Goal: Task Accomplishment & Management: Use online tool/utility

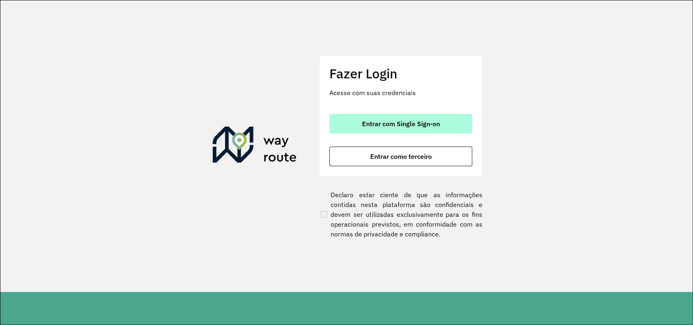
click at [413, 123] on span "Entrar com Single Sign-on" at bounding box center [401, 123] width 78 height 7
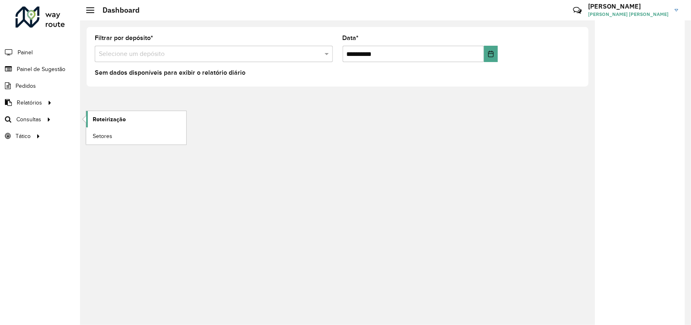
click at [107, 120] on span "Roteirização" at bounding box center [109, 119] width 33 height 9
click at [118, 116] on span "Roteirização" at bounding box center [109, 119] width 33 height 9
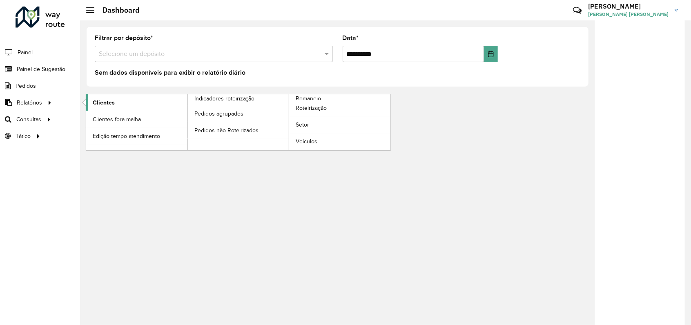
click at [116, 104] on link "Clientes" at bounding box center [136, 102] width 101 height 16
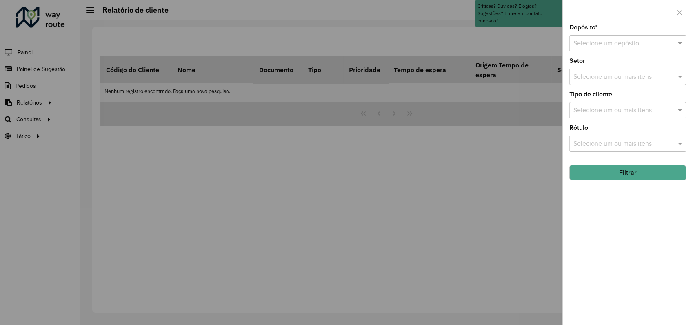
click at [596, 48] on input "text" at bounding box center [620, 44] width 92 height 10
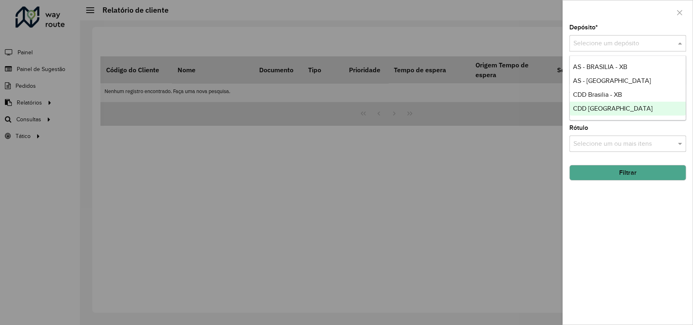
click at [595, 105] on span "CDD [GEOGRAPHIC_DATA]" at bounding box center [613, 108] width 80 height 7
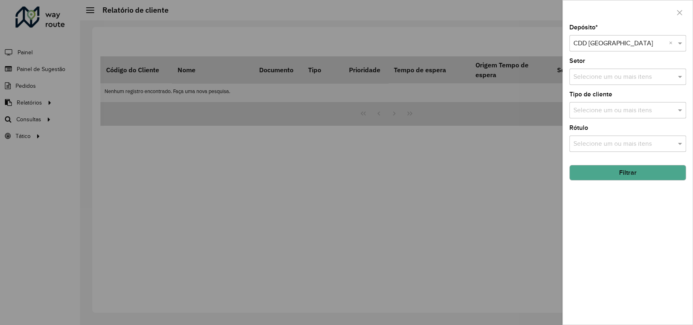
click at [257, 178] on div at bounding box center [346, 162] width 693 height 325
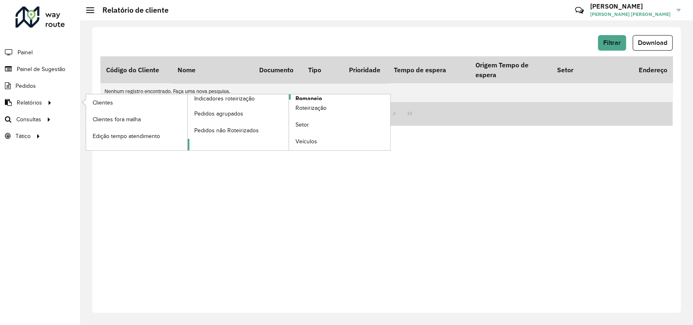
click at [309, 97] on span "Romaneio" at bounding box center [309, 98] width 27 height 9
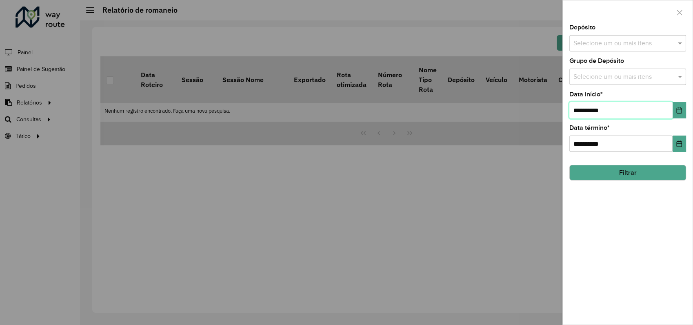
click at [622, 109] on input "**********" at bounding box center [621, 110] width 103 height 16
click at [634, 47] on input "text" at bounding box center [624, 44] width 105 height 10
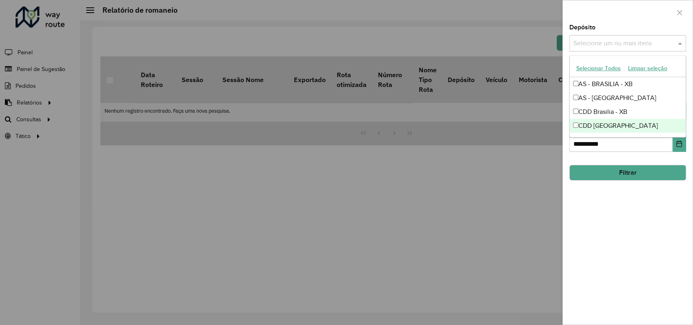
click at [600, 127] on div "CDD [GEOGRAPHIC_DATA]" at bounding box center [628, 126] width 116 height 14
drag, startPoint x: 630, startPoint y: 174, endPoint x: 633, endPoint y: 178, distance: 5.3
click at [631, 175] on button "Filtrar" at bounding box center [628, 173] width 117 height 16
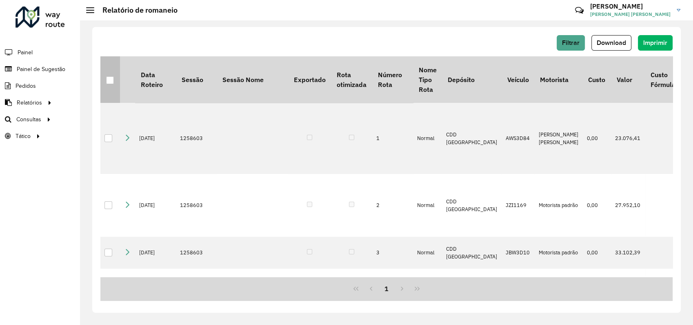
click at [107, 80] on div at bounding box center [110, 80] width 8 height 8
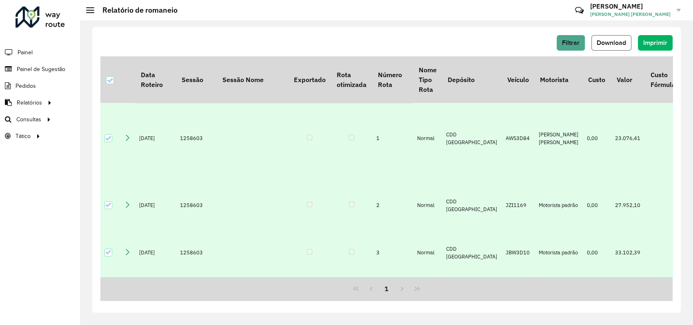
click at [606, 40] on span "Download" at bounding box center [611, 42] width 29 height 7
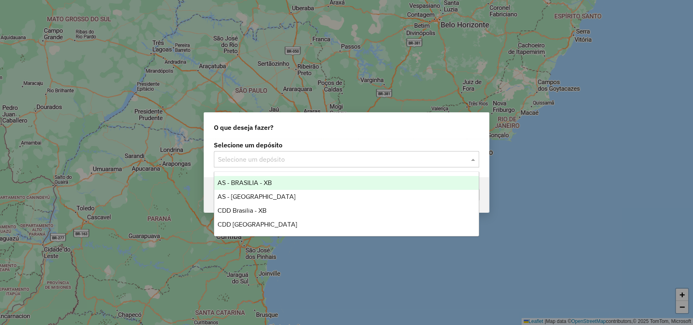
click at [467, 160] on div at bounding box center [346, 159] width 265 height 11
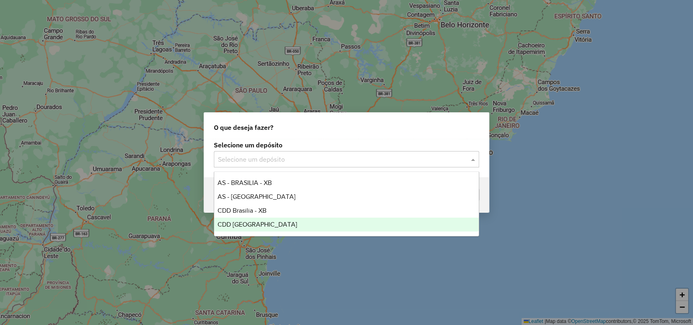
click at [247, 225] on span "CDD [GEOGRAPHIC_DATA]" at bounding box center [258, 224] width 80 height 7
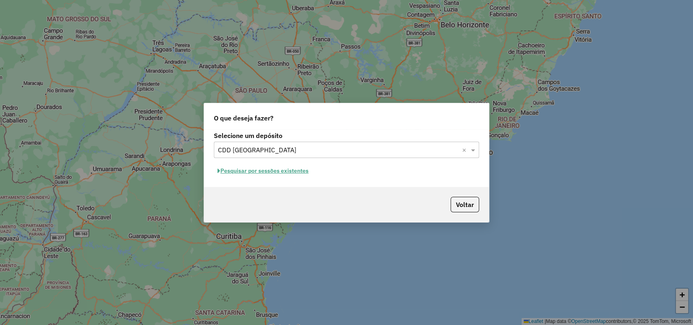
click at [272, 172] on button "Pesquisar por sessões existentes" at bounding box center [263, 171] width 98 height 13
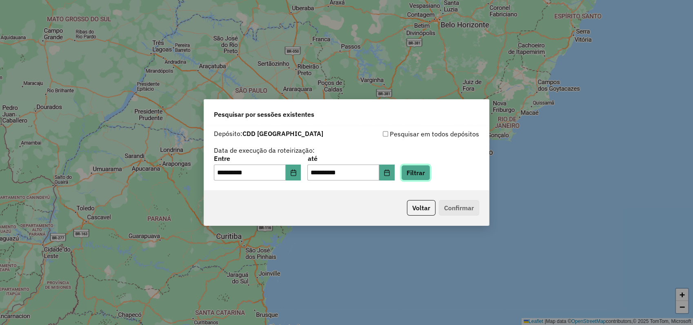
click at [430, 173] on button "Filtrar" at bounding box center [415, 173] width 29 height 16
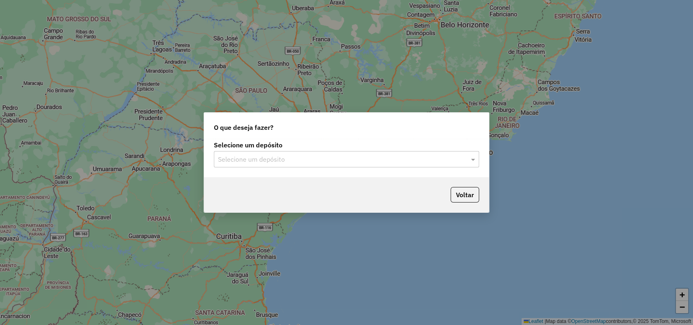
click at [363, 159] on input "text" at bounding box center [338, 160] width 241 height 10
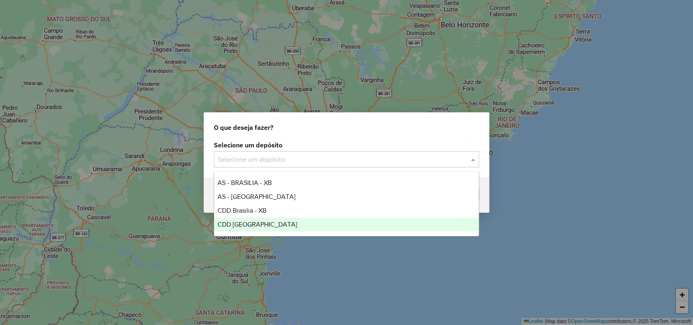
click at [253, 225] on span "CDD [GEOGRAPHIC_DATA]" at bounding box center [258, 224] width 80 height 7
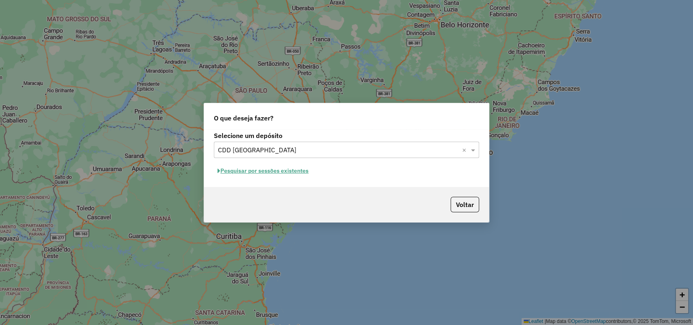
click at [260, 172] on button "Pesquisar por sessões existentes" at bounding box center [263, 171] width 98 height 13
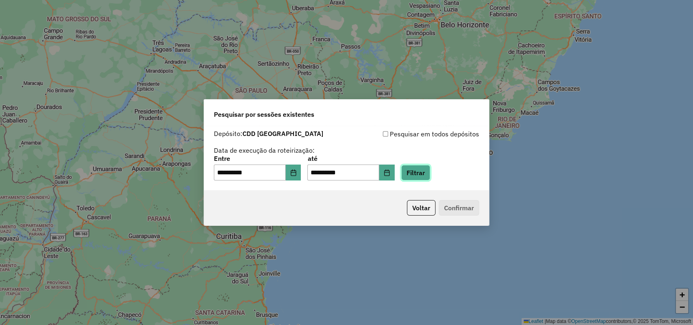
click at [419, 170] on button "Filtrar" at bounding box center [415, 173] width 29 height 16
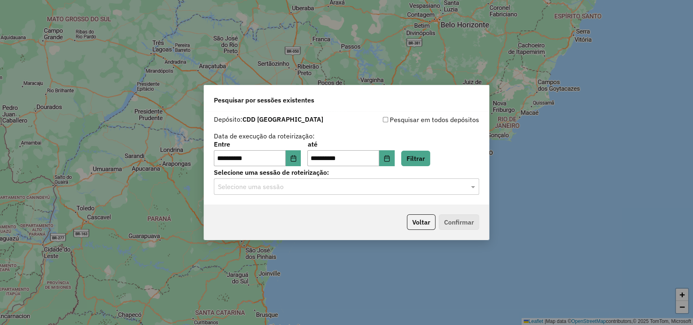
click at [272, 189] on input "text" at bounding box center [338, 187] width 241 height 10
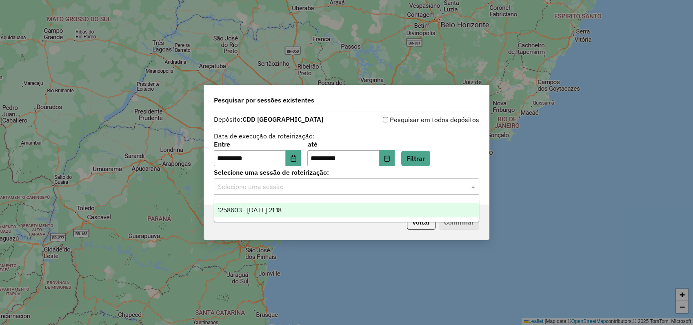
click at [271, 218] on ng-dropdown-panel "1258603 - [DATE] 21:18" at bounding box center [346, 210] width 265 height 23
click at [282, 211] on span "1258603 - [DATE] 21:18" at bounding box center [250, 210] width 64 height 7
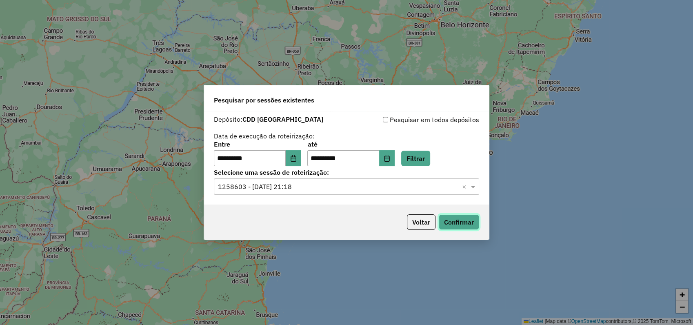
click at [461, 219] on button "Confirmar" at bounding box center [459, 222] width 40 height 16
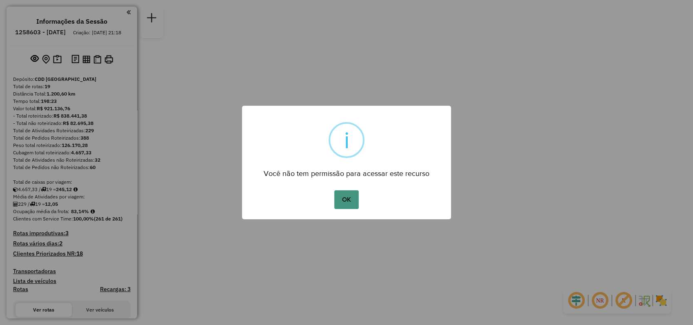
click at [347, 203] on button "OK" at bounding box center [346, 199] width 24 height 19
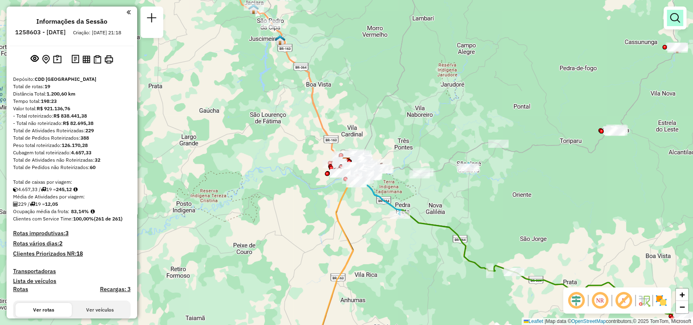
click at [680, 20] on em at bounding box center [676, 18] width 10 height 10
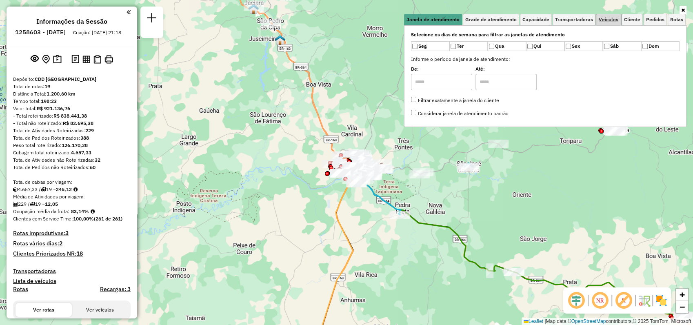
click at [606, 19] on span "Veículos" at bounding box center [609, 19] width 20 height 5
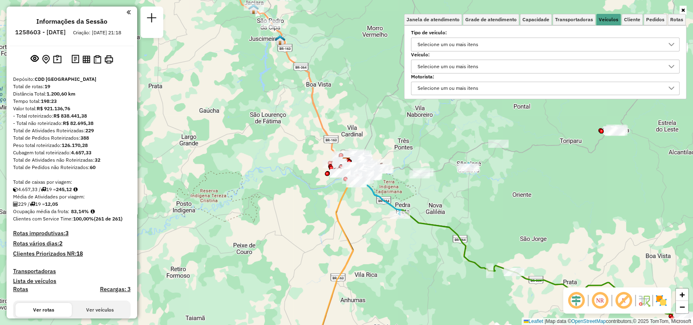
click at [467, 64] on div "Selecione um ou mais itens" at bounding box center [448, 66] width 67 height 13
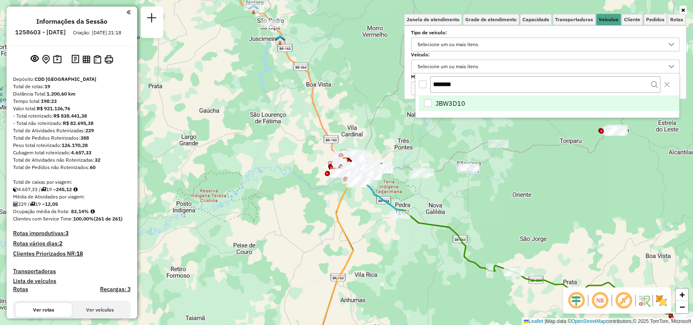
type input "*******"
click at [462, 106] on span "JBW3D10" at bounding box center [451, 103] width 30 height 10
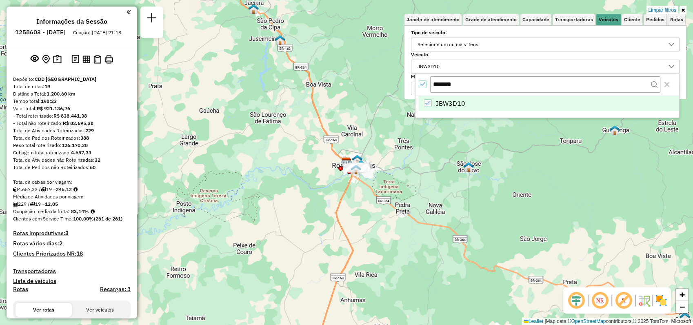
click at [682, 9] on icon at bounding box center [684, 10] width 4 height 5
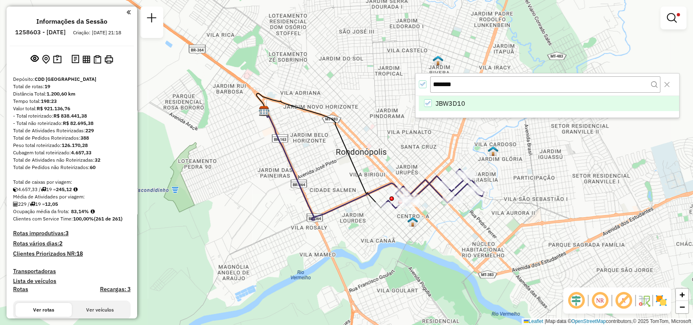
drag, startPoint x: 417, startPoint y: 201, endPoint x: 399, endPoint y: 165, distance: 40.2
click at [399, 165] on div "Limpar filtros Janela de atendimento Grade de atendimento Capacidade Transporta…" at bounding box center [346, 162] width 693 height 325
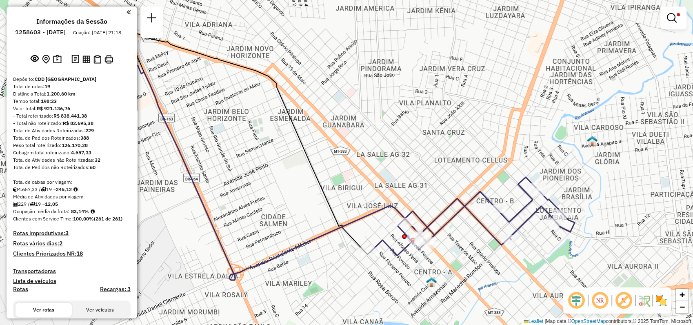
drag, startPoint x: 381, startPoint y: 140, endPoint x: 446, endPoint y: 159, distance: 68.5
click at [446, 159] on div "Limpar filtros Janela de atendimento Grade de atendimento Capacidade Transporta…" at bounding box center [346, 162] width 693 height 325
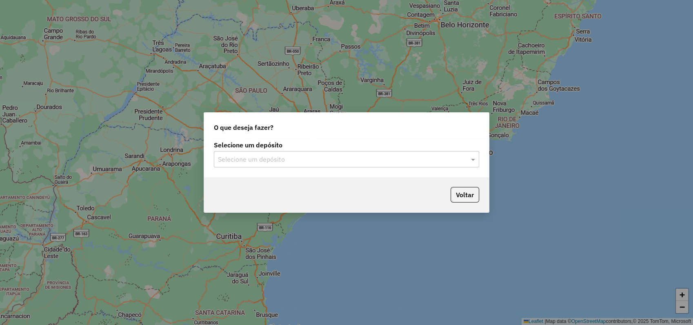
click at [306, 159] on input "text" at bounding box center [338, 160] width 241 height 10
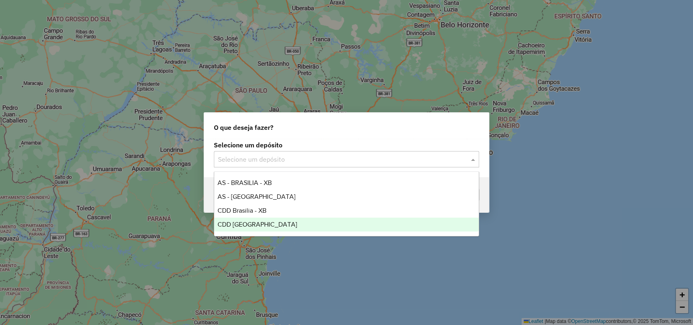
click at [248, 223] on span "CDD [GEOGRAPHIC_DATA]" at bounding box center [258, 224] width 80 height 7
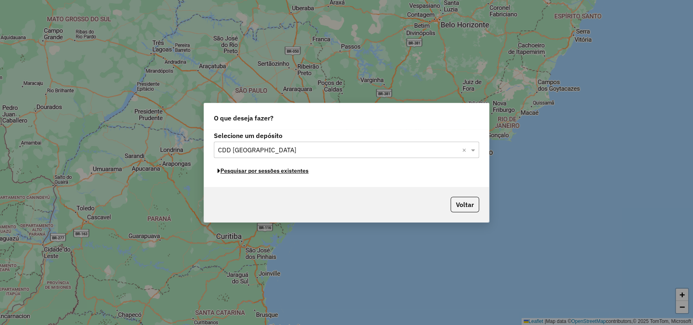
click at [230, 172] on button "Pesquisar por sessões existentes" at bounding box center [263, 171] width 98 height 13
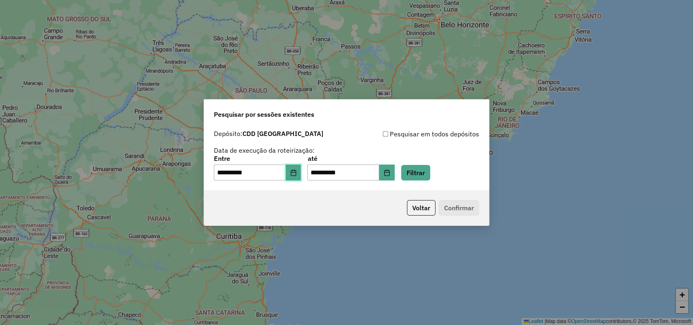
click at [301, 175] on button "Choose Date" at bounding box center [294, 173] width 16 height 16
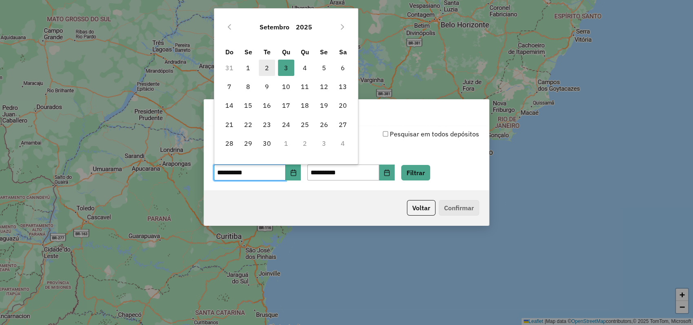
click at [271, 69] on span "2" at bounding box center [267, 68] width 16 height 16
type input "**********"
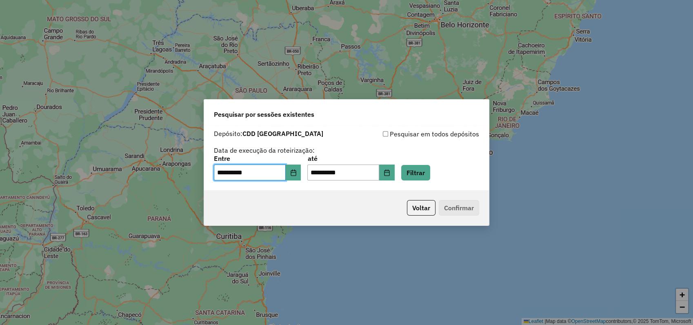
click at [267, 68] on span "2" at bounding box center [267, 68] width 16 height 16
click at [423, 176] on button "Filtrar" at bounding box center [415, 173] width 29 height 16
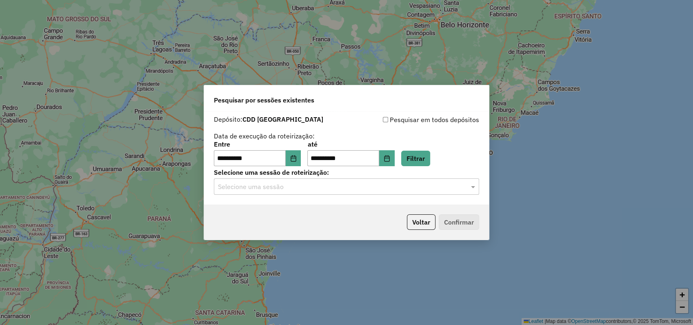
click at [251, 185] on input "text" at bounding box center [338, 187] width 241 height 10
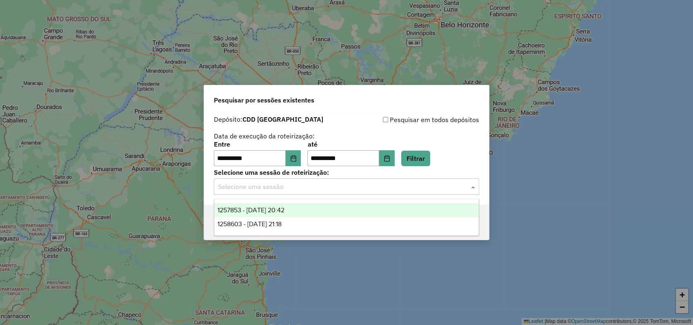
click at [263, 210] on span "1257853 - [DATE] 20:42" at bounding box center [251, 210] width 67 height 7
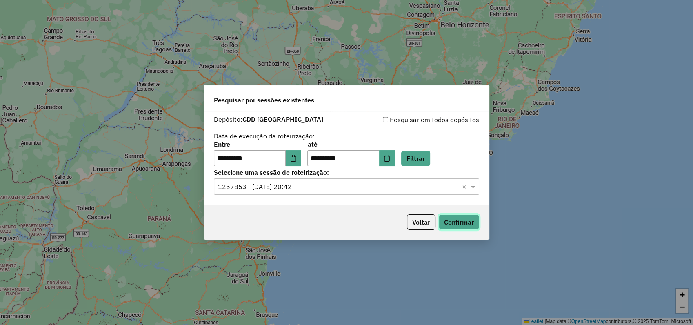
click at [461, 222] on button "Confirmar" at bounding box center [459, 222] width 40 height 16
